Goal: Transaction & Acquisition: Register for event/course

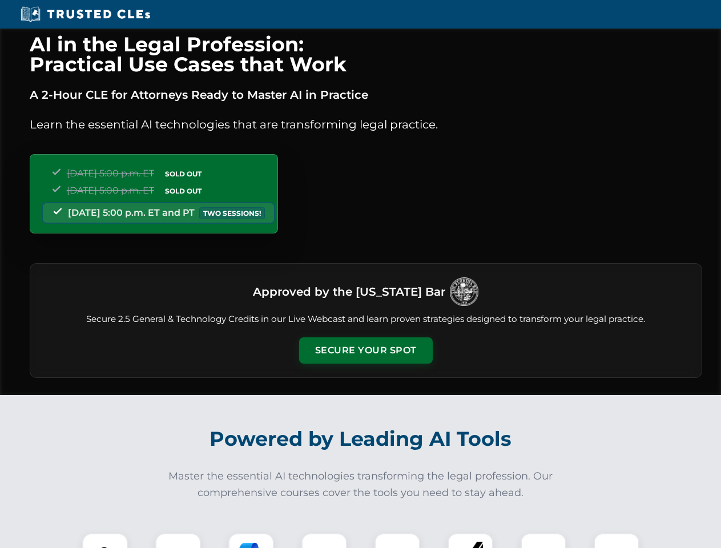
click at [366, 351] on button "Secure Your Spot" at bounding box center [366, 351] width 134 height 26
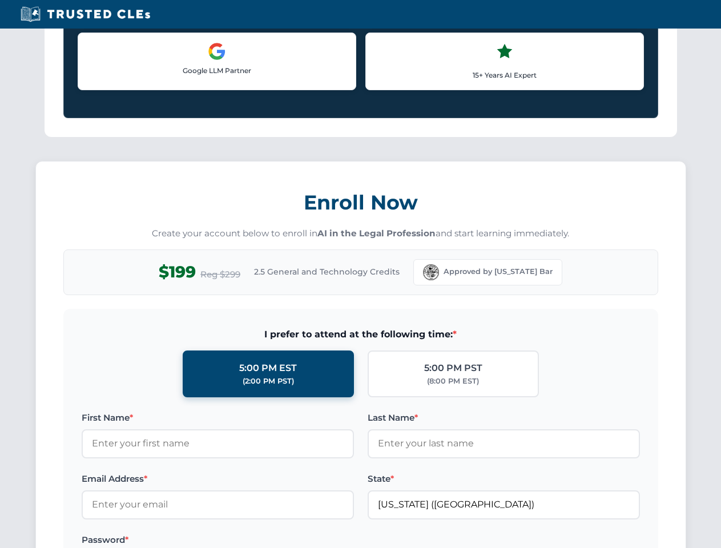
click at [178, 541] on label "Password *" at bounding box center [218, 540] width 272 height 14
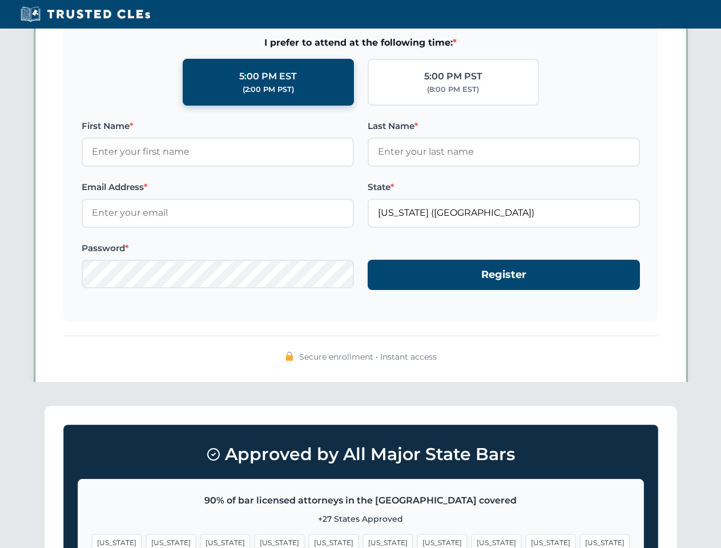
click at [418, 541] on span "[US_STATE]" at bounding box center [443, 543] width 50 height 17
click at [526, 541] on span "[US_STATE]" at bounding box center [551, 543] width 50 height 17
